Goal: Navigation & Orientation: Go to known website

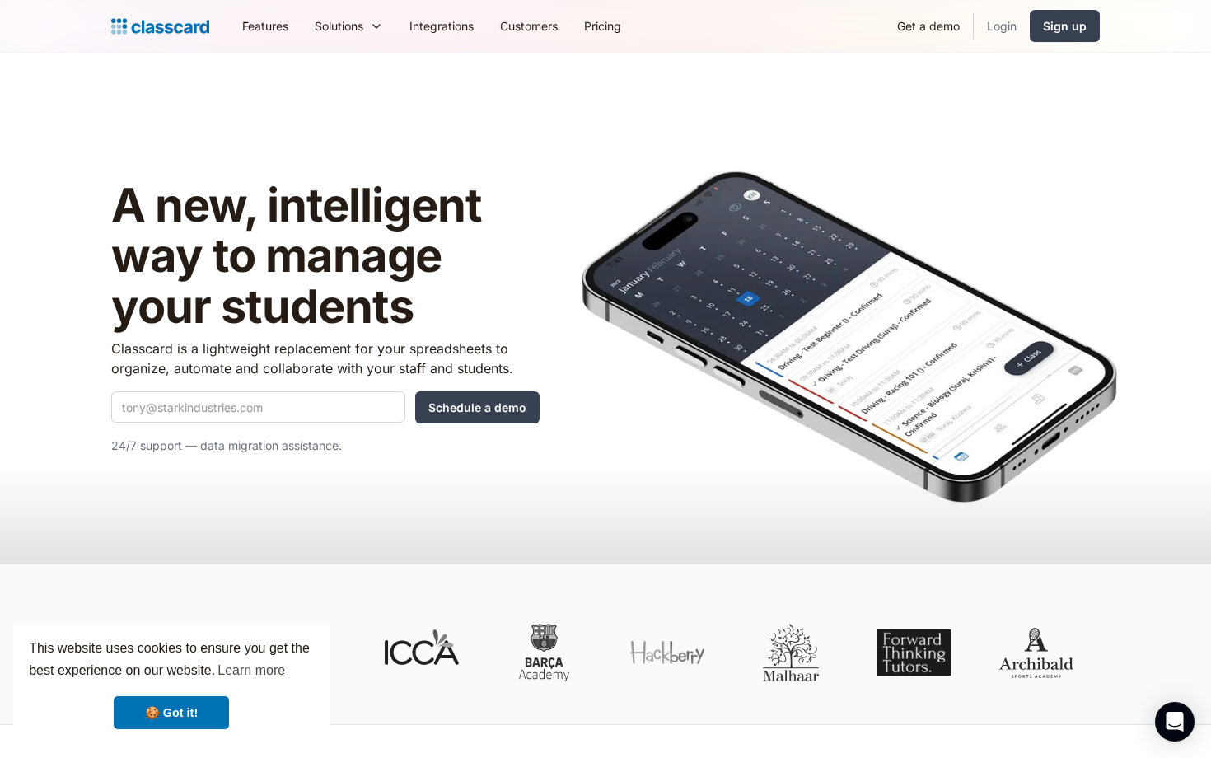
click at [1007, 20] on link "Login" at bounding box center [1001, 25] width 56 height 37
click at [1007, 19] on link "Login" at bounding box center [1001, 25] width 56 height 37
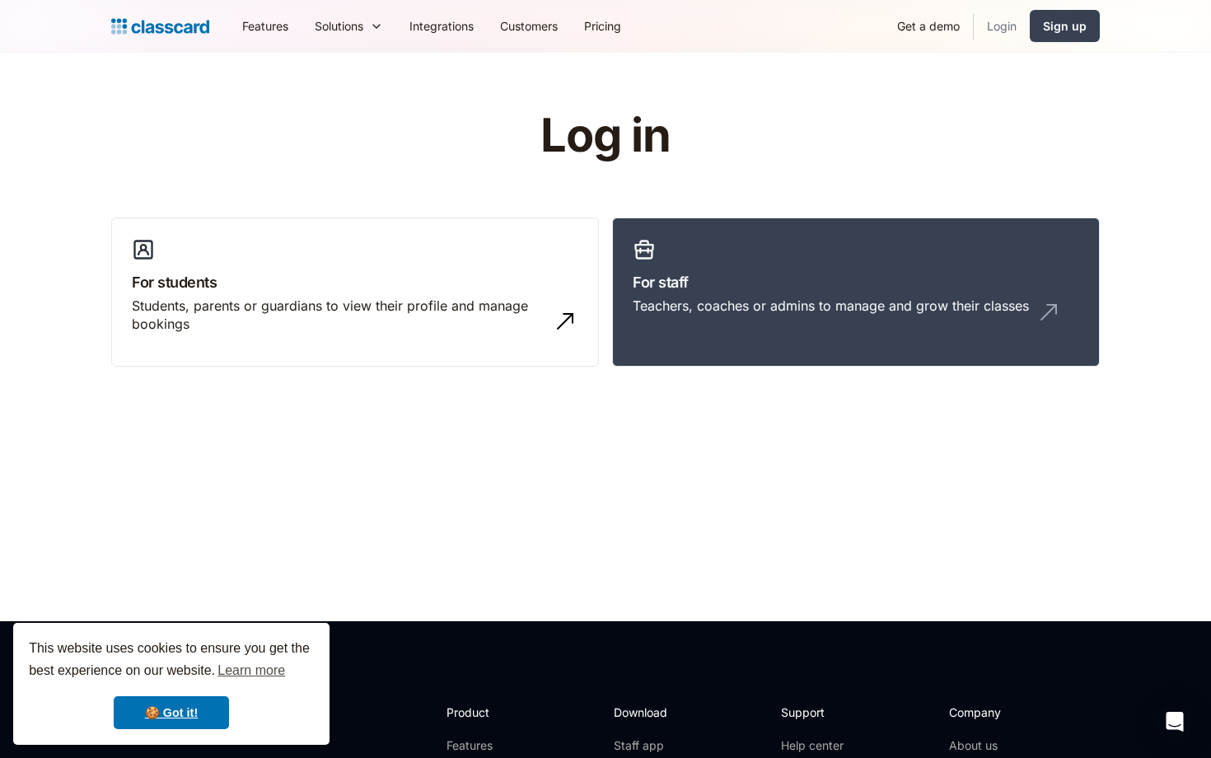
click at [1001, 27] on link "Login" at bounding box center [1001, 25] width 56 height 37
click at [872, 303] on div "Teachers, coaches or admins to manage and grow their classes" at bounding box center [830, 305] width 396 height 18
